Goal: Information Seeking & Learning: Learn about a topic

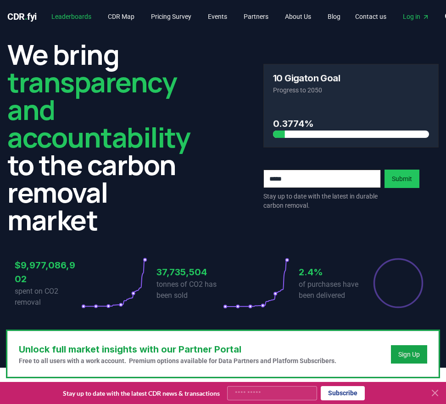
click at [88, 16] on link "Leaderboards" at bounding box center [71, 16] width 55 height 17
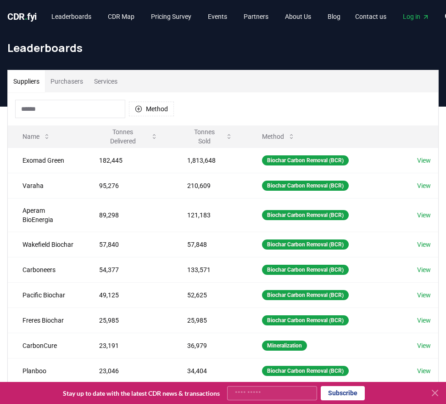
click at [65, 80] on button "Purchasers" at bounding box center [67, 81] width 44 height 22
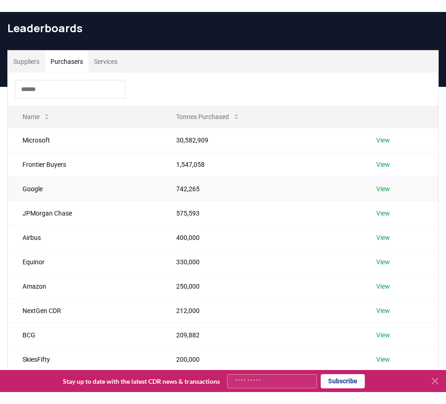
scroll to position [241, 0]
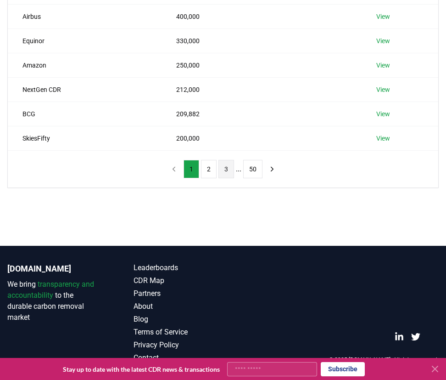
click at [225, 175] on button "3" at bounding box center [227, 169] width 16 height 18
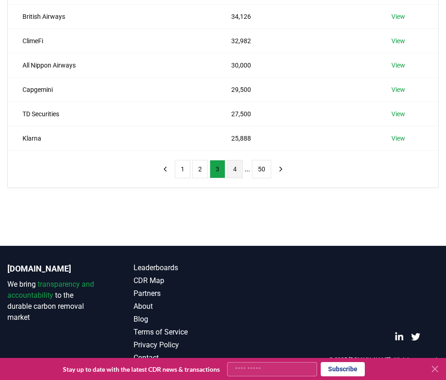
click at [237, 171] on button "4" at bounding box center [235, 169] width 16 height 18
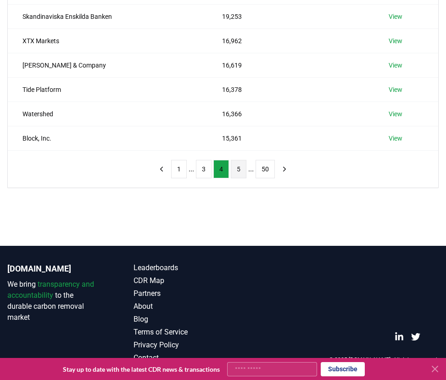
click at [240, 170] on button "5" at bounding box center [239, 169] width 16 height 18
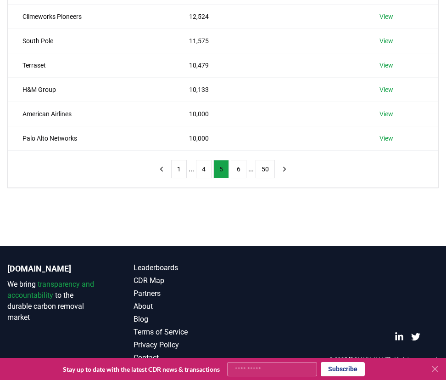
click at [240, 170] on button "6" at bounding box center [239, 169] width 16 height 18
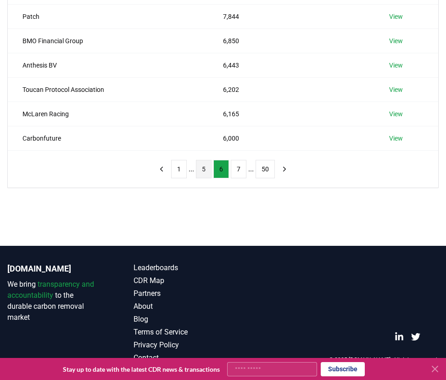
click at [240, 170] on button "7" at bounding box center [239, 169] width 16 height 18
click at [240, 170] on button "8" at bounding box center [239, 169] width 16 height 18
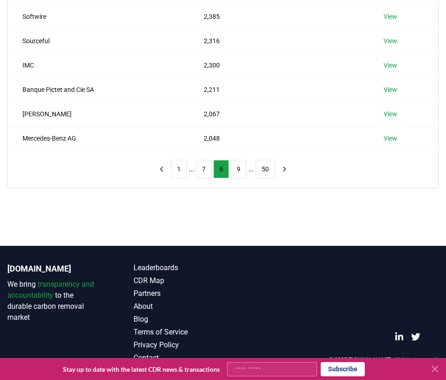
click at [240, 170] on button "9" at bounding box center [239, 169] width 16 height 18
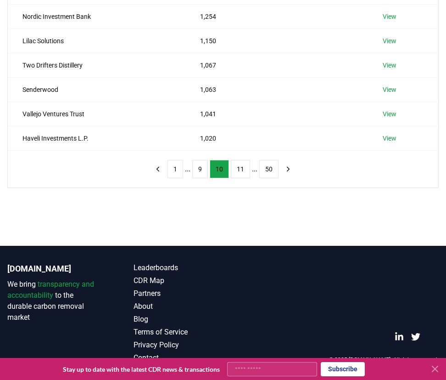
click at [240, 170] on button "11" at bounding box center [240, 169] width 19 height 18
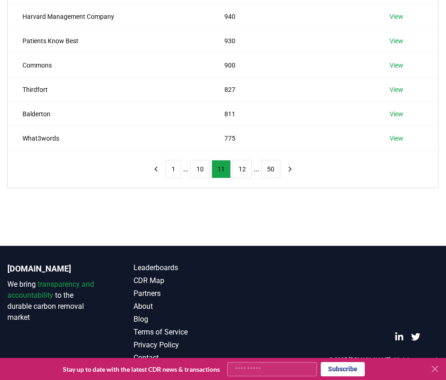
click at [240, 170] on button "12" at bounding box center [242, 169] width 19 height 18
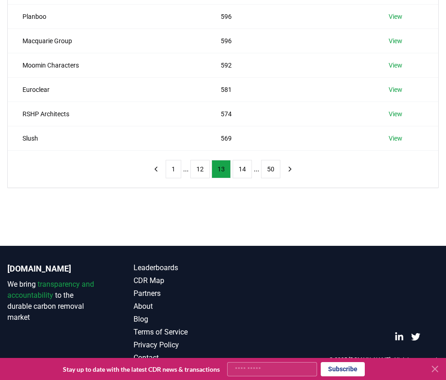
click at [240, 170] on button "14" at bounding box center [242, 169] width 19 height 18
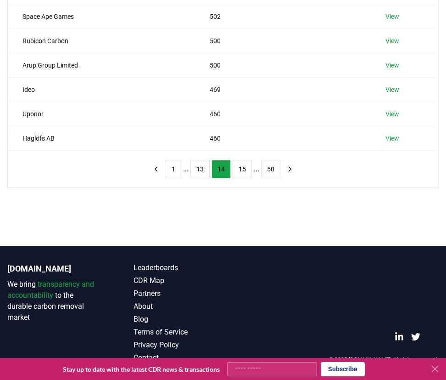
click at [240, 170] on button "15" at bounding box center [242, 169] width 19 height 18
